Goal: Entertainment & Leisure: Consume media (video, audio)

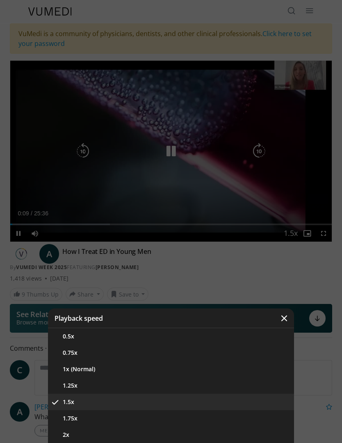
click at [73, 386] on button "1.25x" at bounding box center [171, 386] width 246 height 16
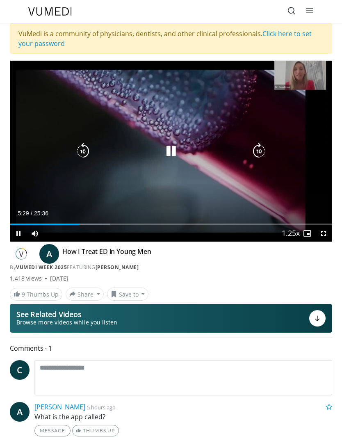
click at [84, 150] on icon "Video Player" at bounding box center [83, 151] width 16 height 16
click at [82, 146] on icon "Video Player" at bounding box center [83, 151] width 16 height 16
click at [83, 149] on icon "Video Player" at bounding box center [83, 151] width 16 height 16
click at [85, 151] on icon "Video Player" at bounding box center [83, 151] width 16 height 16
click at [86, 149] on icon "Video Player" at bounding box center [83, 151] width 16 height 16
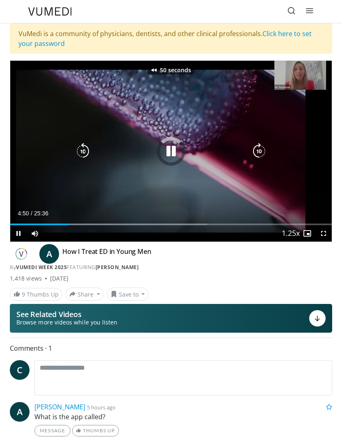
click at [89, 143] on icon "Video Player" at bounding box center [83, 151] width 16 height 16
click at [86, 149] on icon "Video Player" at bounding box center [83, 151] width 16 height 16
click at [87, 147] on icon "Video Player" at bounding box center [83, 151] width 16 height 16
click at [86, 149] on icon "Video Player" at bounding box center [83, 151] width 16 height 16
click at [85, 152] on icon "Video Player" at bounding box center [83, 151] width 16 height 16
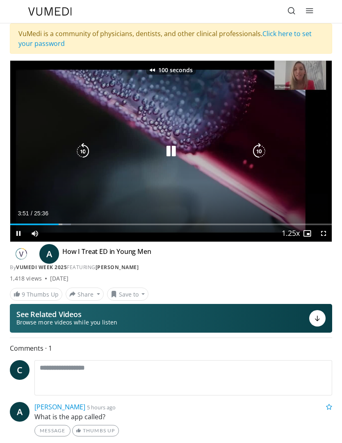
click at [84, 151] on icon "Video Player" at bounding box center [83, 151] width 16 height 16
click at [84, 149] on icon "Video Player" at bounding box center [83, 151] width 16 height 16
click at [88, 150] on icon "Video Player" at bounding box center [83, 151] width 16 height 16
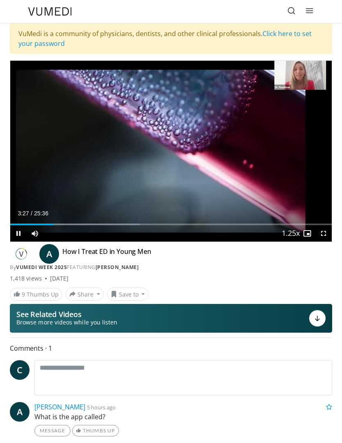
click at [52, 224] on div "Progress Bar" at bounding box center [32, 225] width 44 height 2
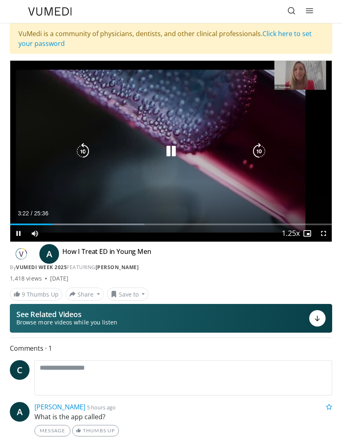
click at [90, 155] on icon "Video Player" at bounding box center [83, 151] width 16 height 16
click at [85, 156] on icon "Video Player" at bounding box center [83, 151] width 16 height 16
click at [88, 153] on icon "Video Player" at bounding box center [83, 151] width 16 height 16
